Goal: Book appointment/travel/reservation

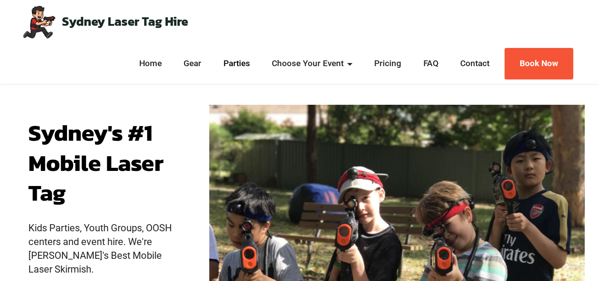
click at [236, 60] on link "Parties" at bounding box center [236, 64] width 31 height 12
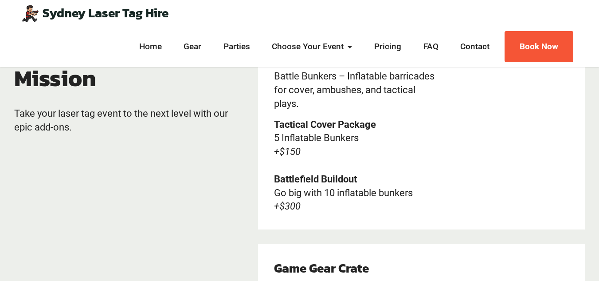
scroll to position [1792, 0]
